Goal: Check status

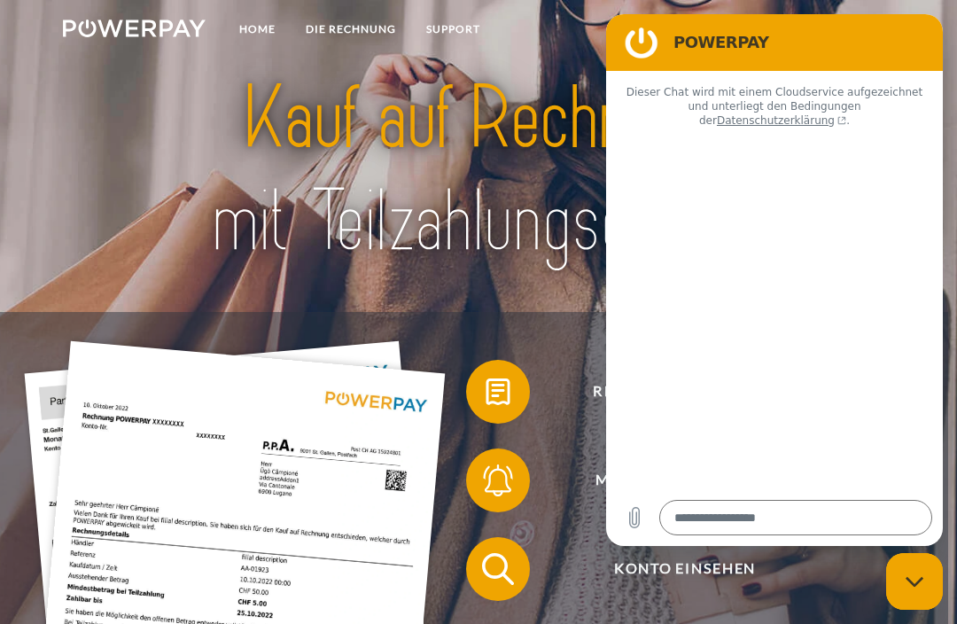
click at [815, 585] on span "Konto einsehen" at bounding box center [685, 569] width 391 height 64
type textarea "*"
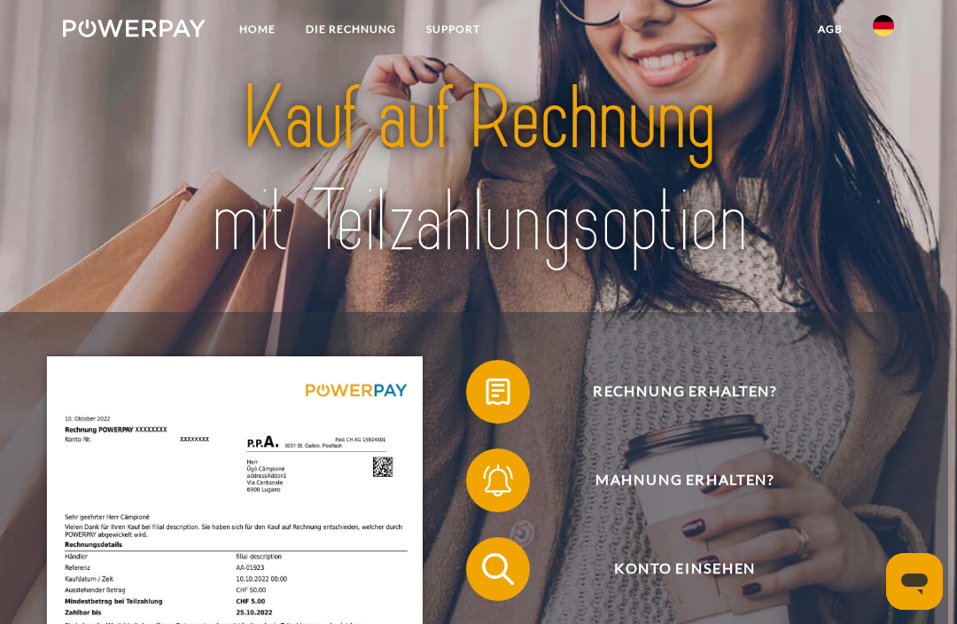
click at [581, 600] on span "Konto einsehen" at bounding box center [685, 569] width 391 height 64
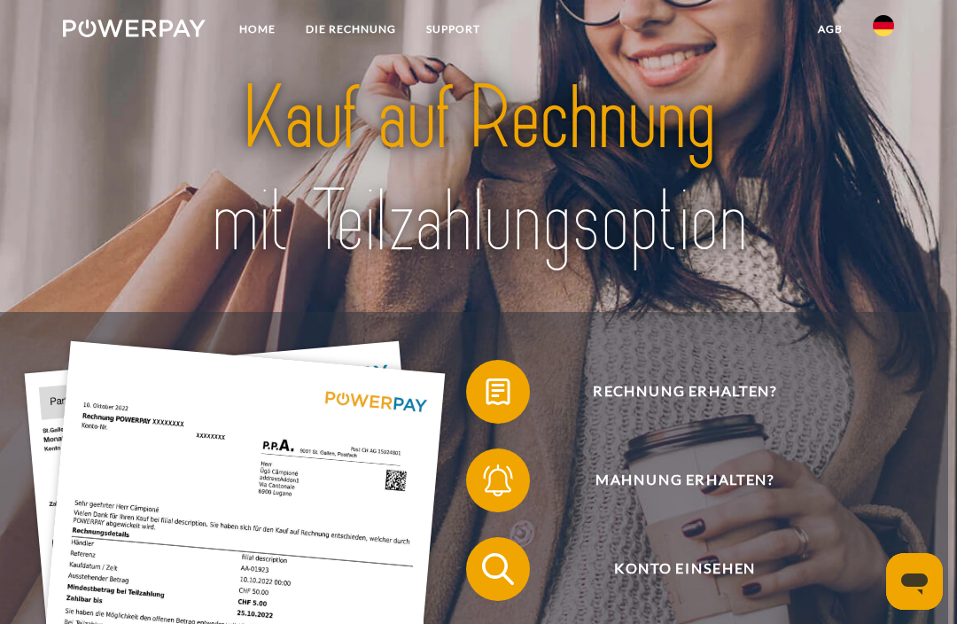
click at [681, 577] on span "Konto einsehen" at bounding box center [685, 569] width 391 height 64
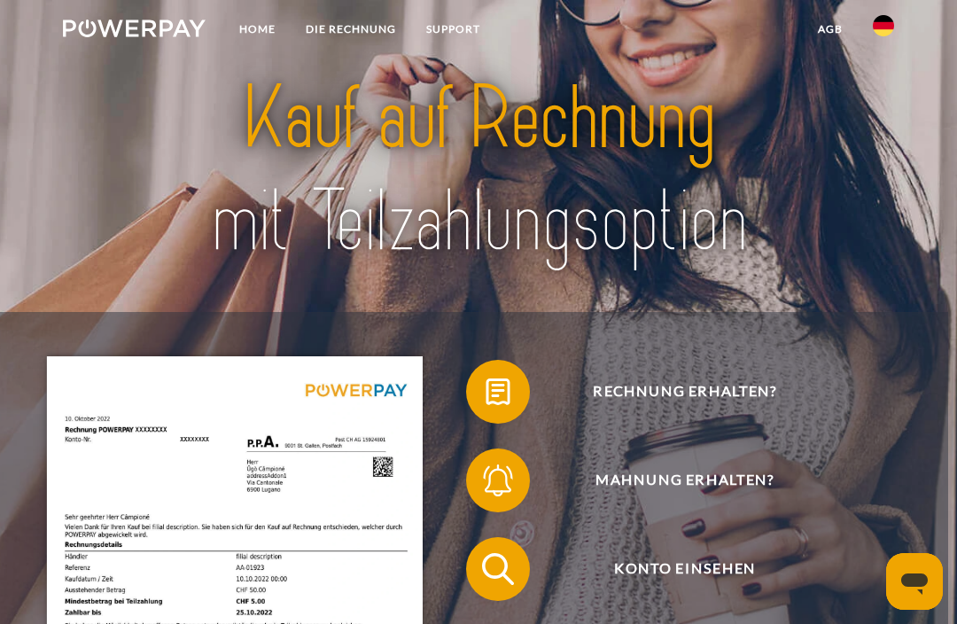
click at [689, 574] on span "Konto einsehen" at bounding box center [685, 569] width 391 height 64
